Goal: Check status

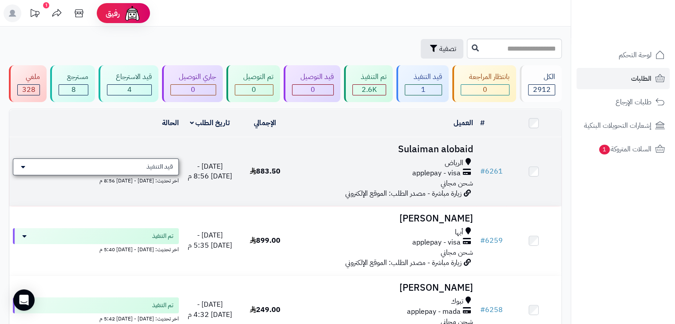
click at [167, 162] on span "قيد التنفيذ" at bounding box center [159, 166] width 27 height 9
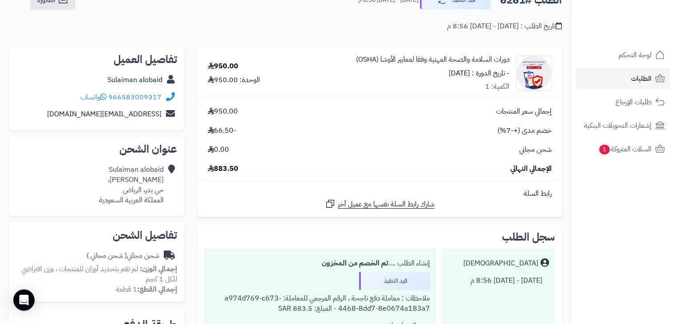
scroll to position [58, 0]
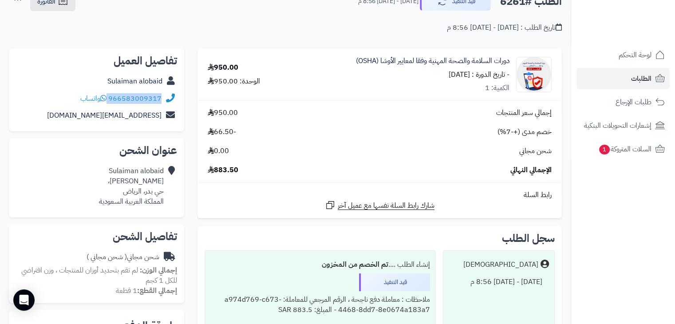
drag, startPoint x: 162, startPoint y: 97, endPoint x: 102, endPoint y: 103, distance: 60.6
click at [102, 103] on div "966583009317 واتساب" at bounding box center [96, 98] width 161 height 17
click at [639, 52] on span "لوحة التحكم" at bounding box center [635, 55] width 32 height 12
